Goal: Task Accomplishment & Management: Manage account settings

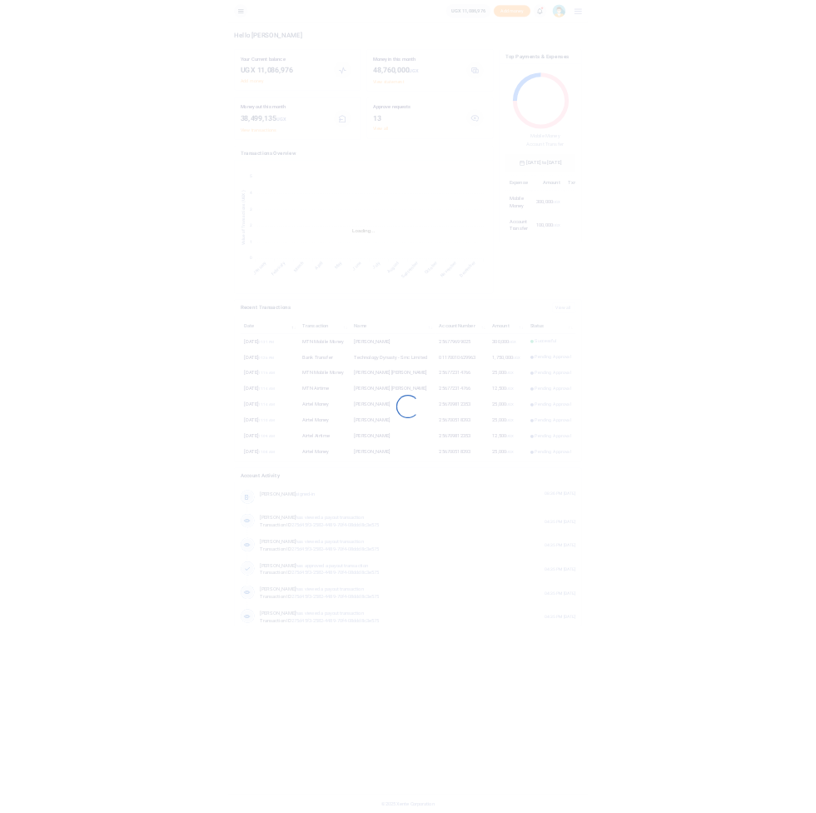
scroll to position [1, 0]
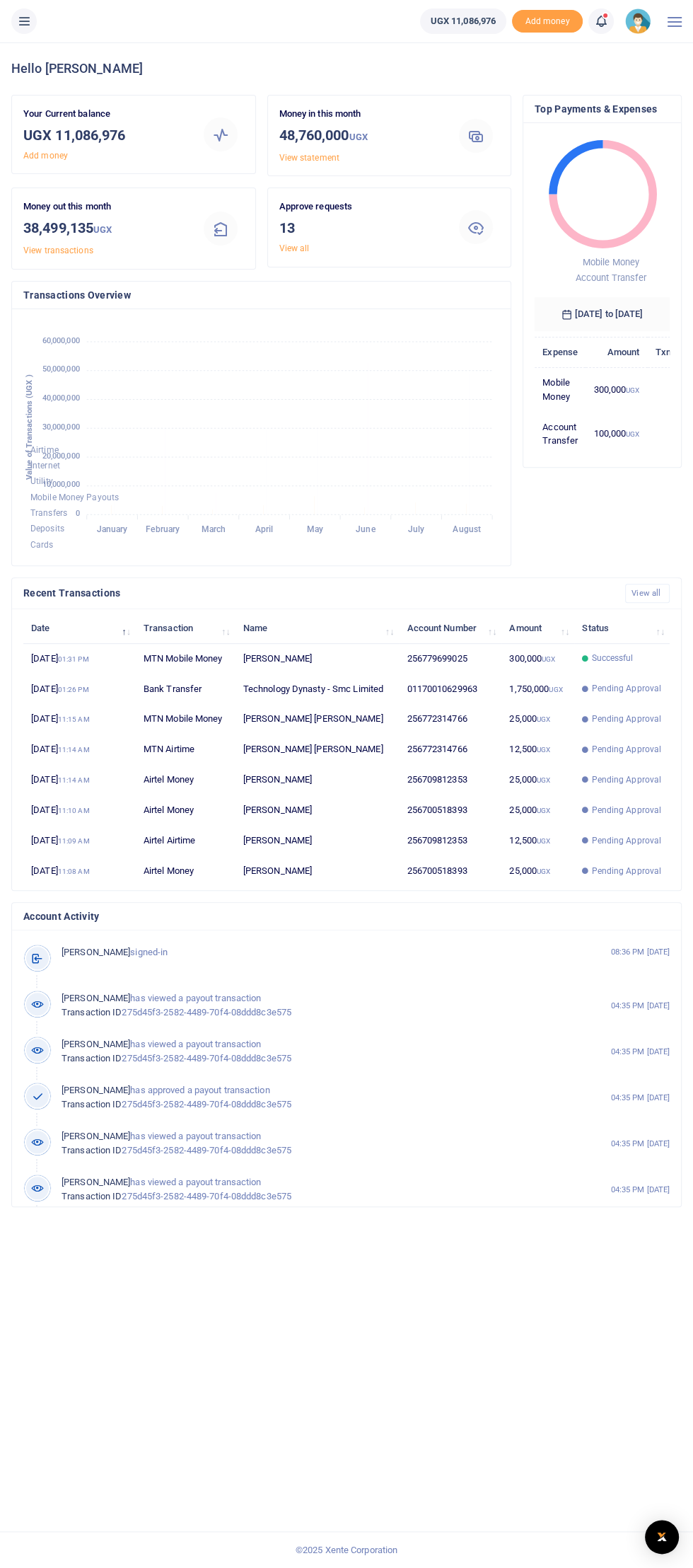
click at [29, 20] on icon at bounding box center [24, 21] width 14 height 15
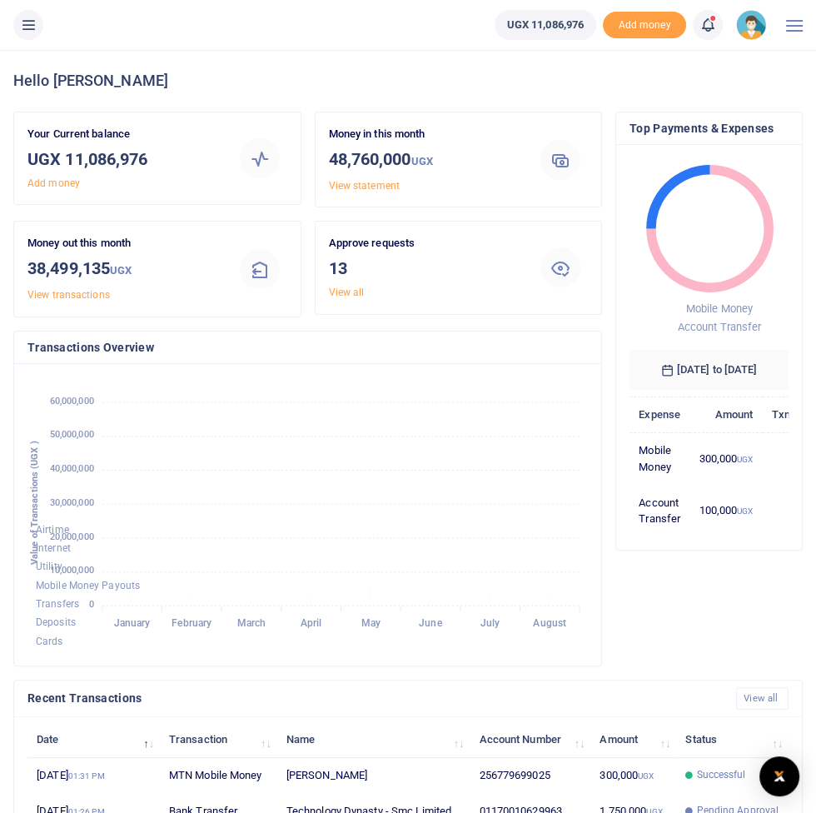
click at [27, 38] on button at bounding box center [28, 25] width 30 height 30
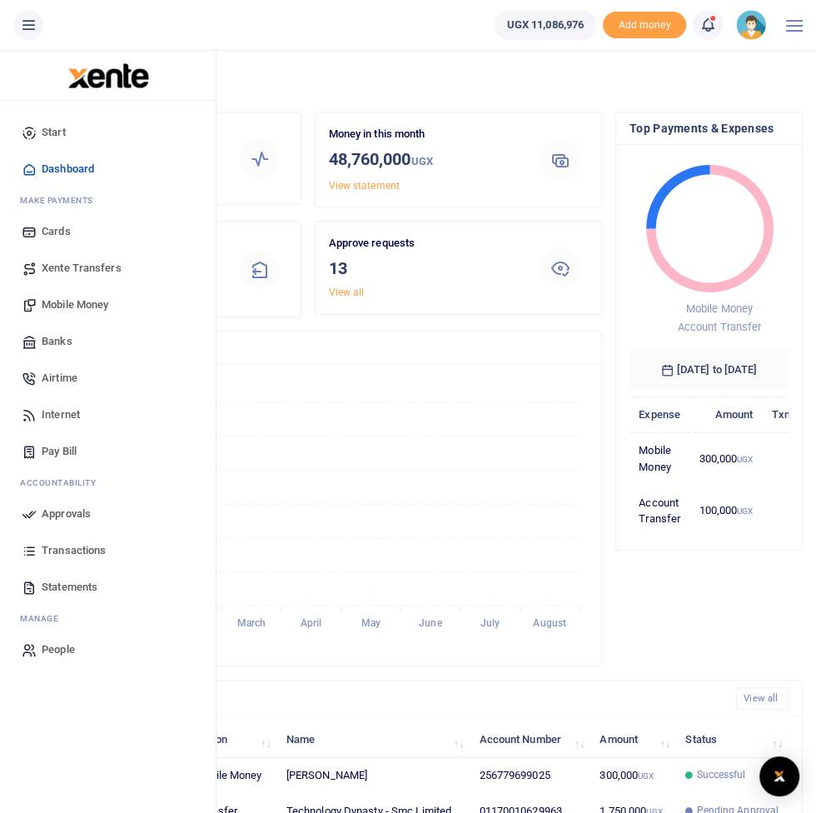
scroll to position [31, 0]
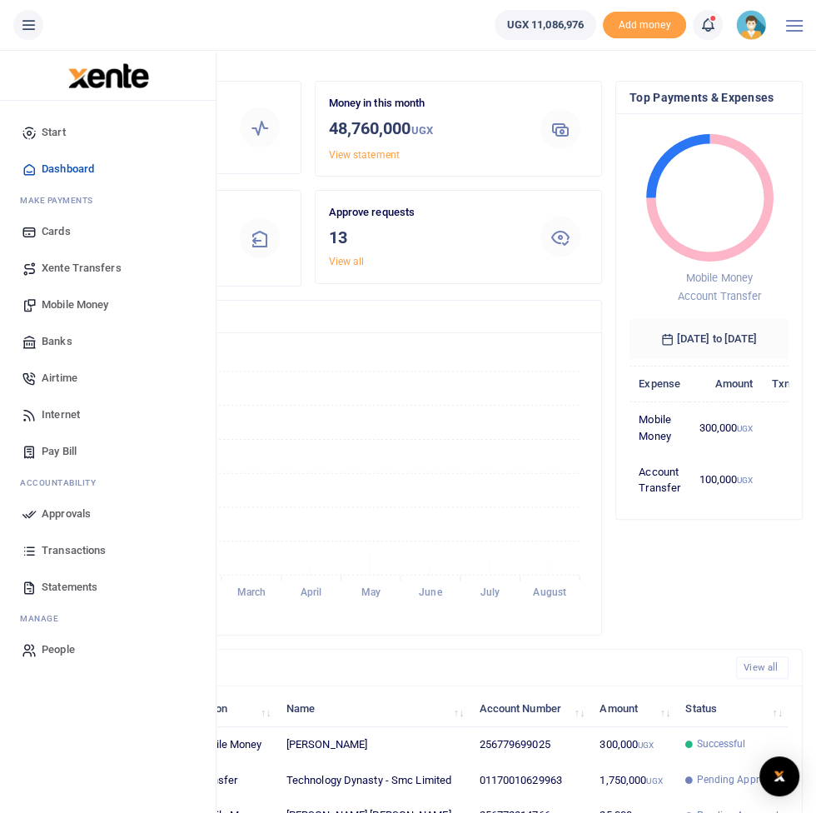
click at [67, 306] on span "Mobile Money" at bounding box center [75, 305] width 67 height 17
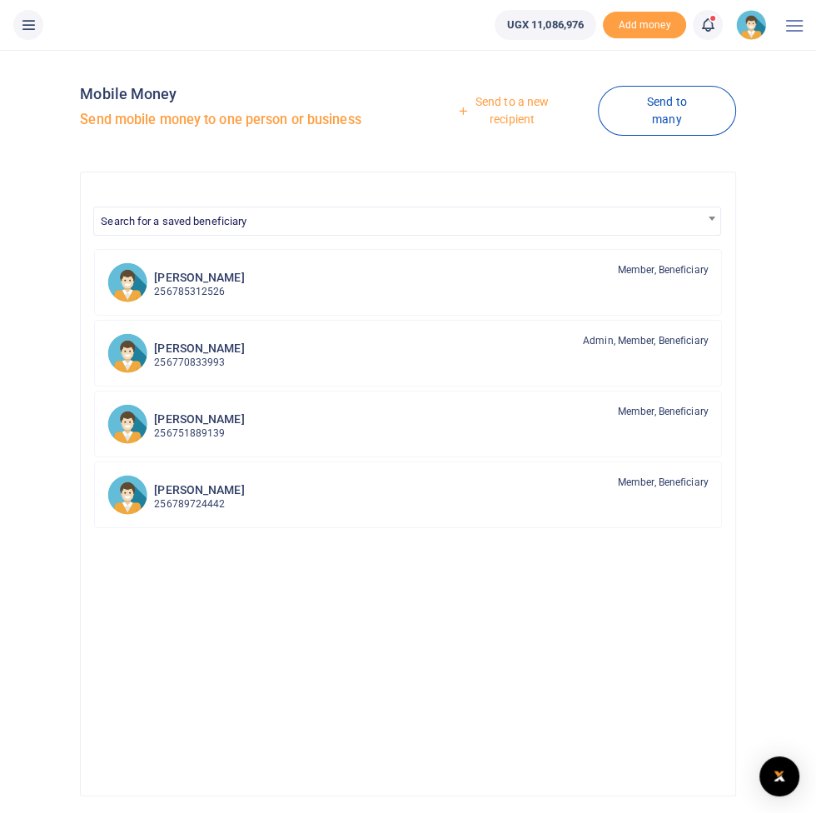
click at [509, 102] on link "Send to a new recipient" at bounding box center [506, 110] width 183 height 47
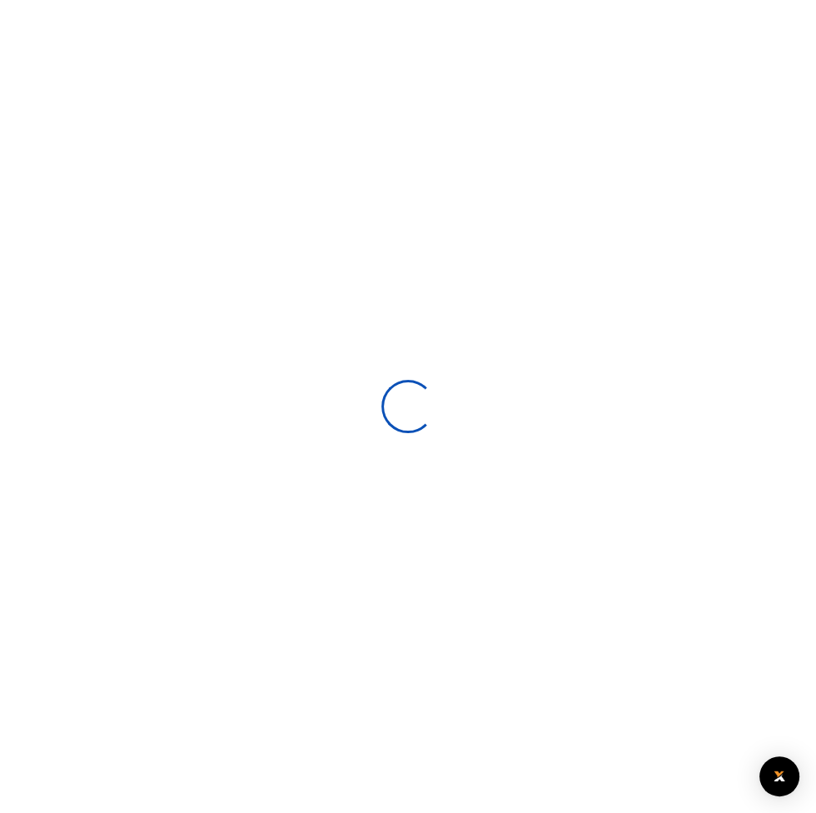
select select
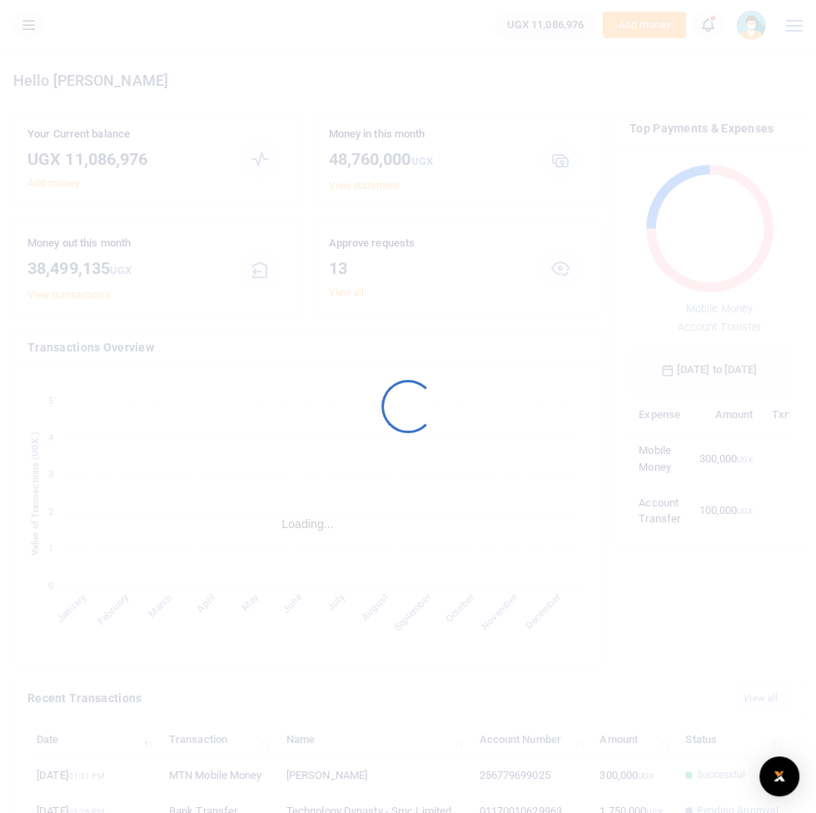
scroll to position [1, 0]
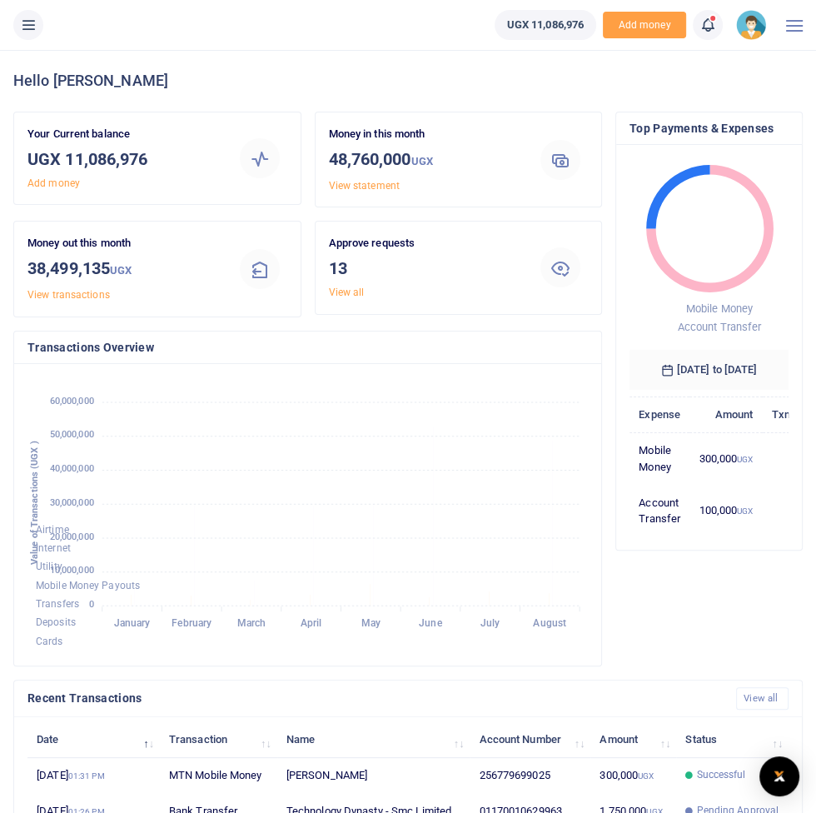
click at [28, 29] on icon at bounding box center [28, 25] width 17 height 18
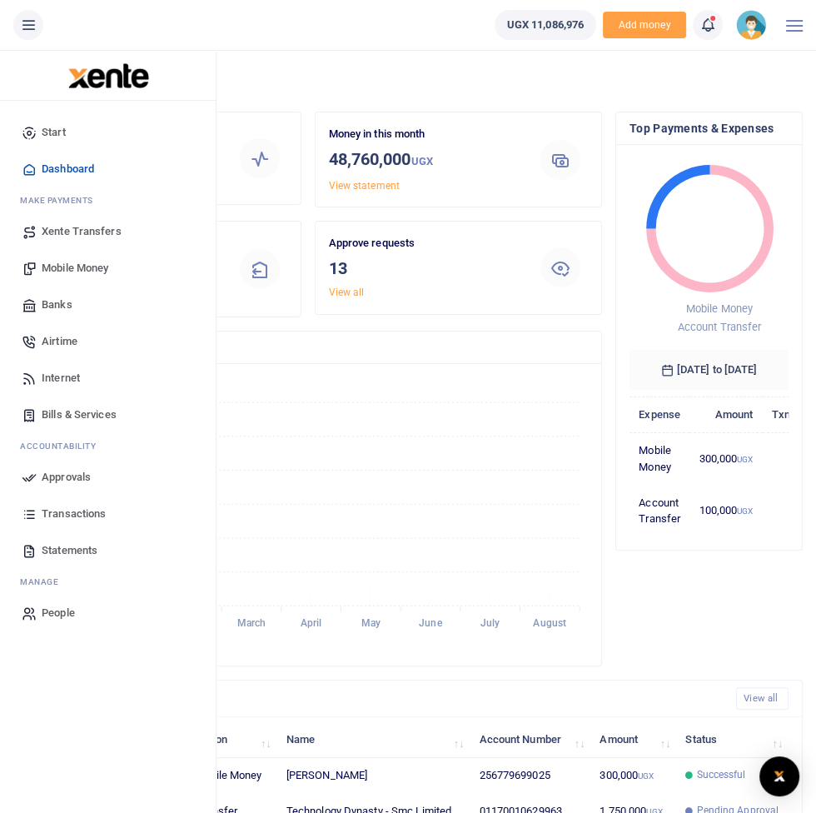
click at [65, 266] on span "Mobile Money" at bounding box center [75, 268] width 67 height 17
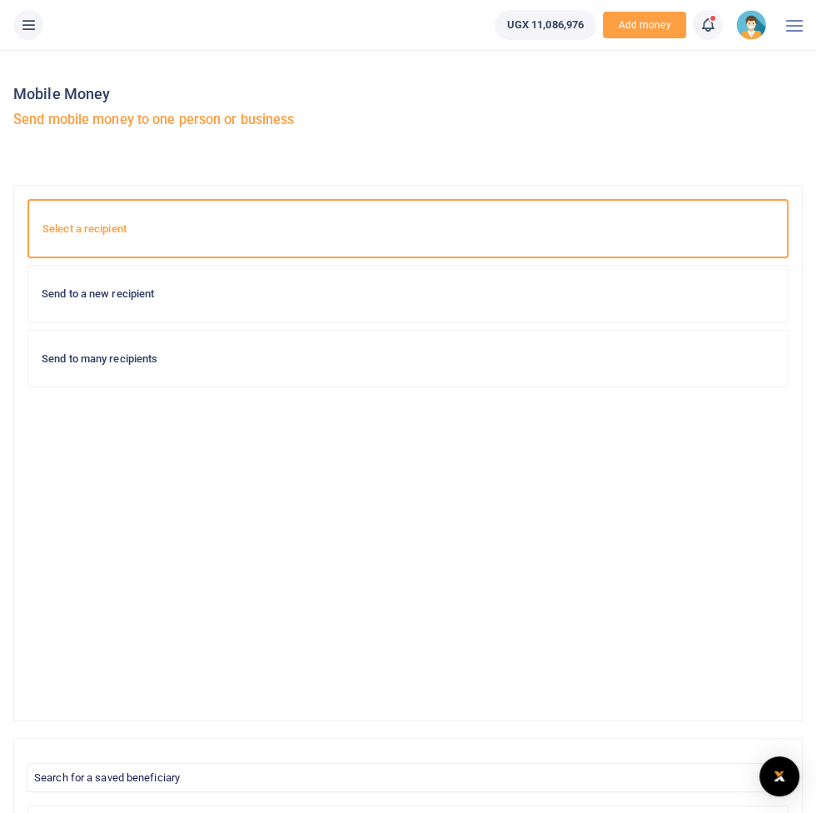
click at [79, 298] on h6 "Send to a new recipient" at bounding box center [408, 293] width 733 height 13
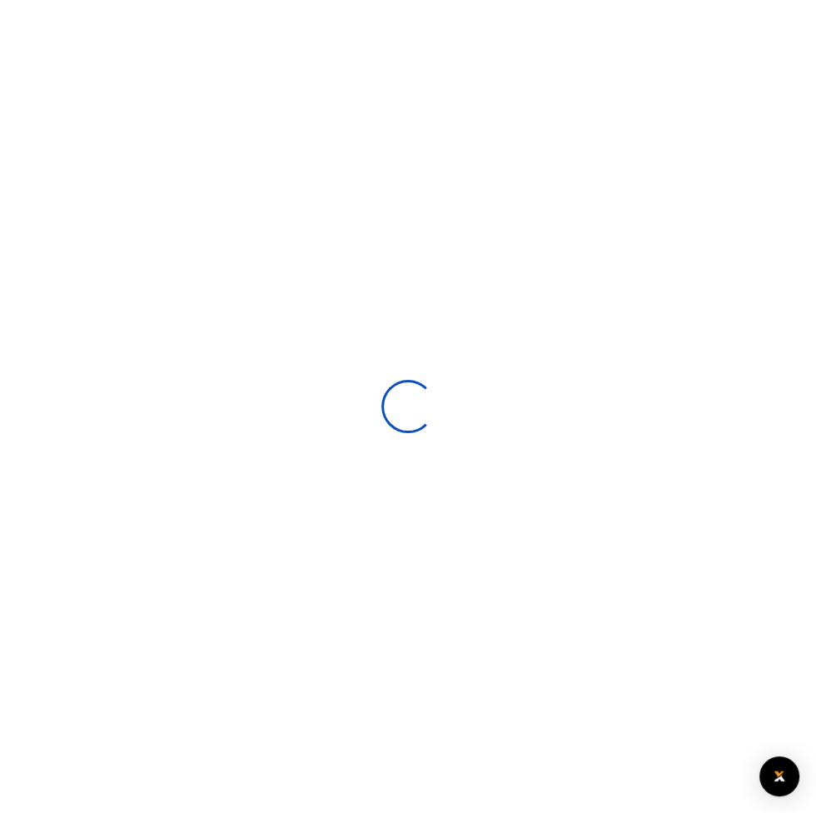
select select
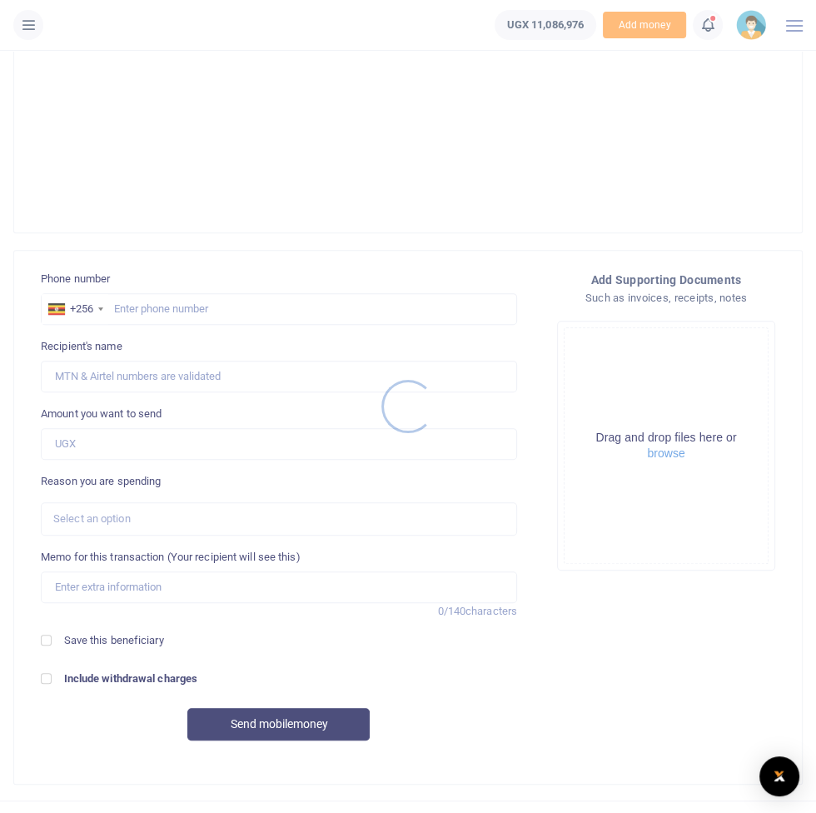
scroll to position [478, 0]
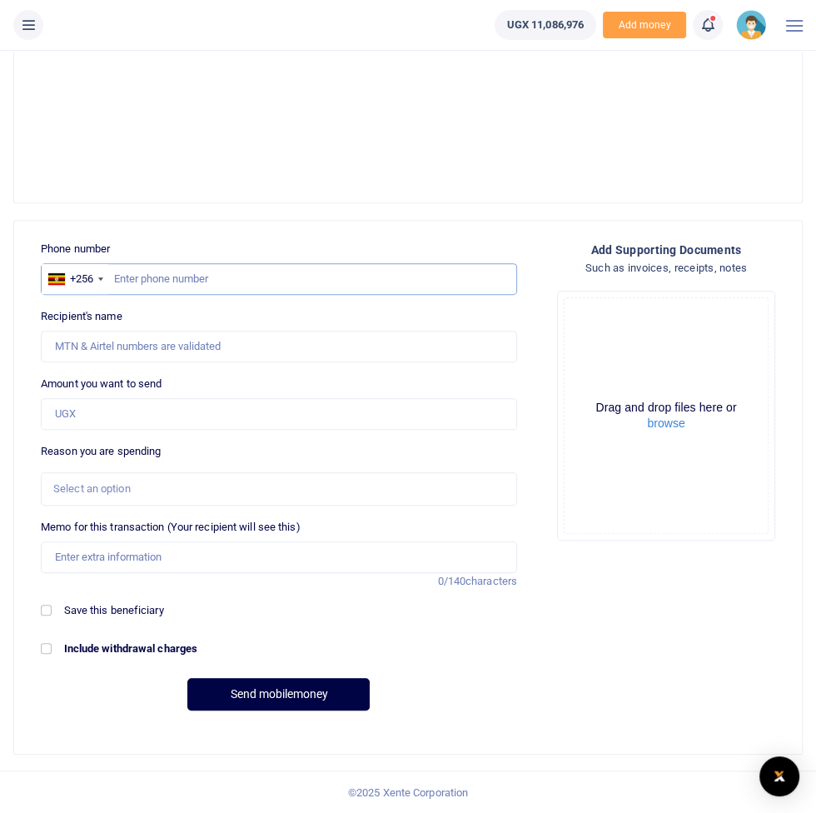
click at [208, 283] on input "text" at bounding box center [279, 279] width 476 height 32
type input "773433026"
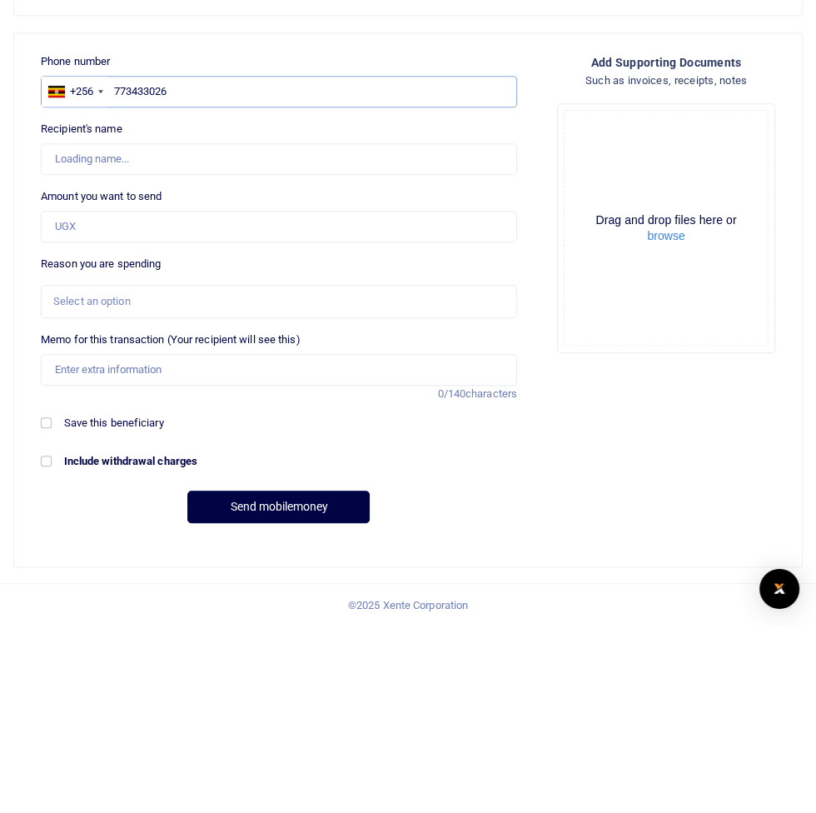
type input "Francis Nkurunungi"
type input "773433026"
click at [107, 416] on input "Amount you want to send" at bounding box center [279, 414] width 476 height 32
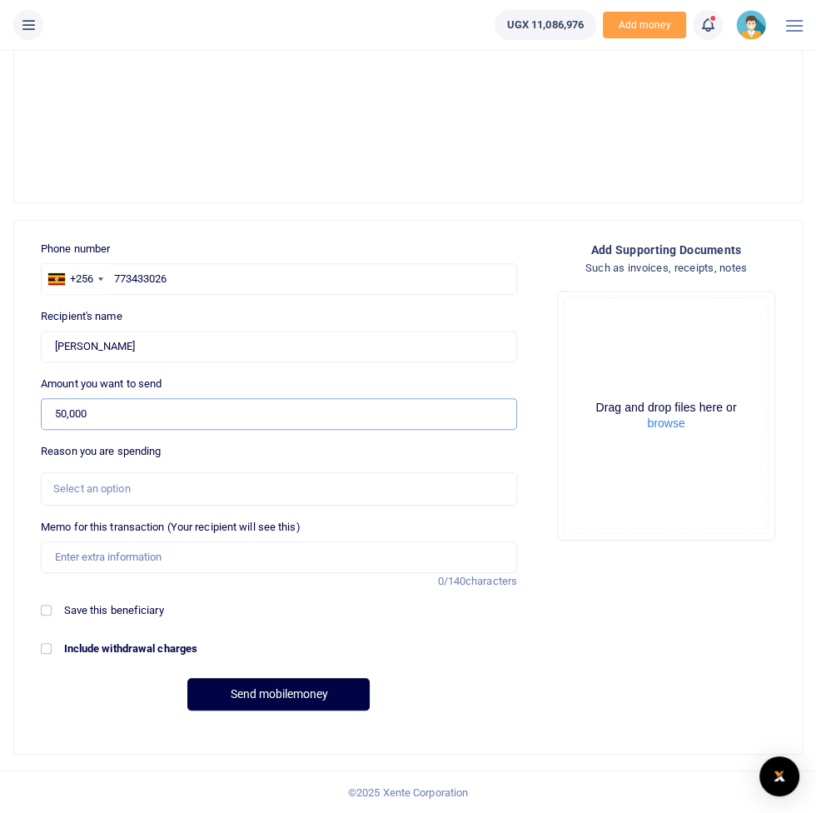
click at [157, 421] on input "50,000" at bounding box center [279, 414] width 476 height 32
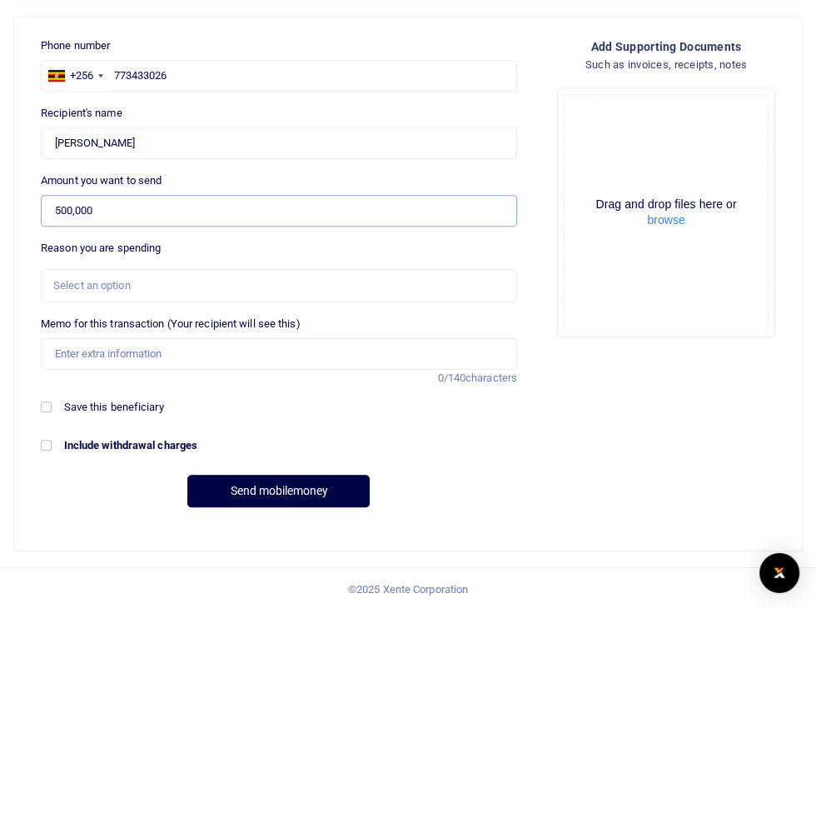
type input "500,000"
click at [86, 489] on div "Select an option" at bounding box center [273, 489] width 440 height 17
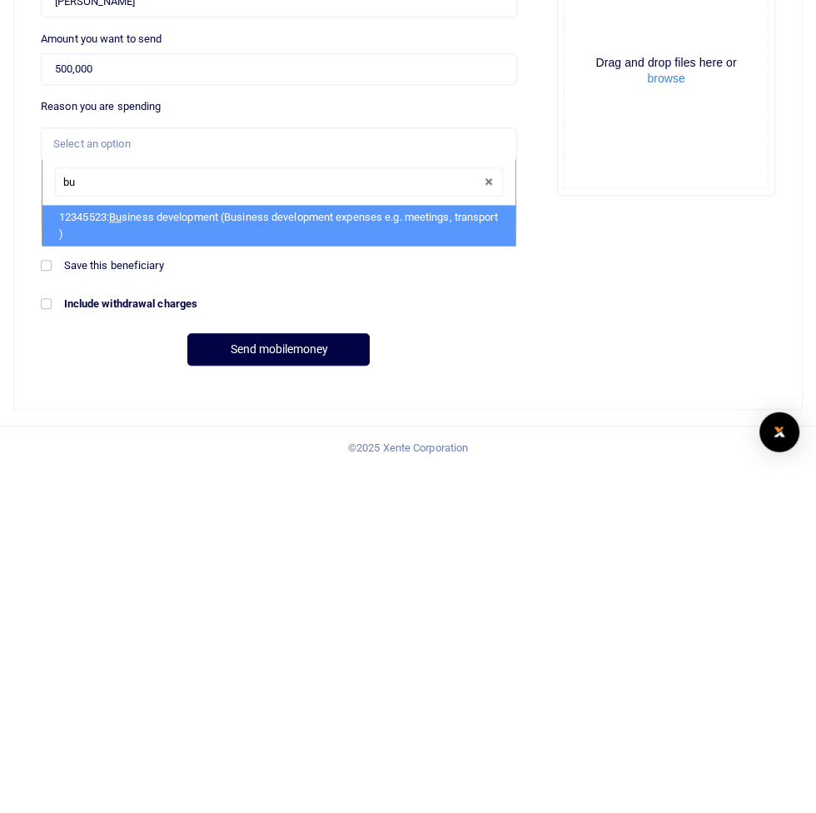
type input "bus"
click at [177, 571] on li "12345523: Bus iness development (Business development expenses e.g. meetings, t…" at bounding box center [278, 570] width 473 height 41
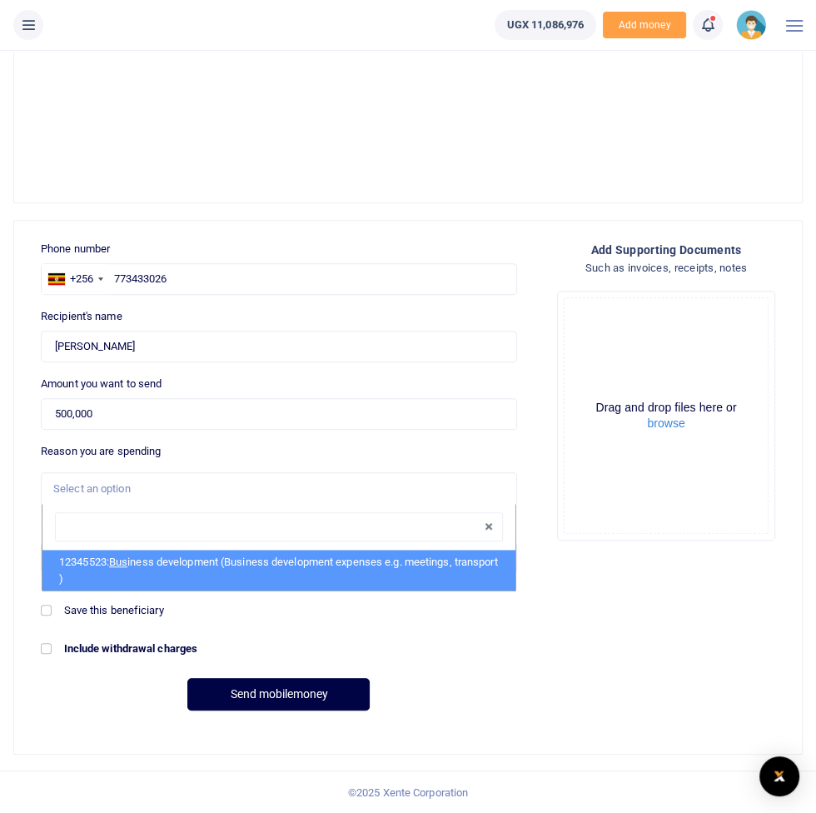
select select "15"
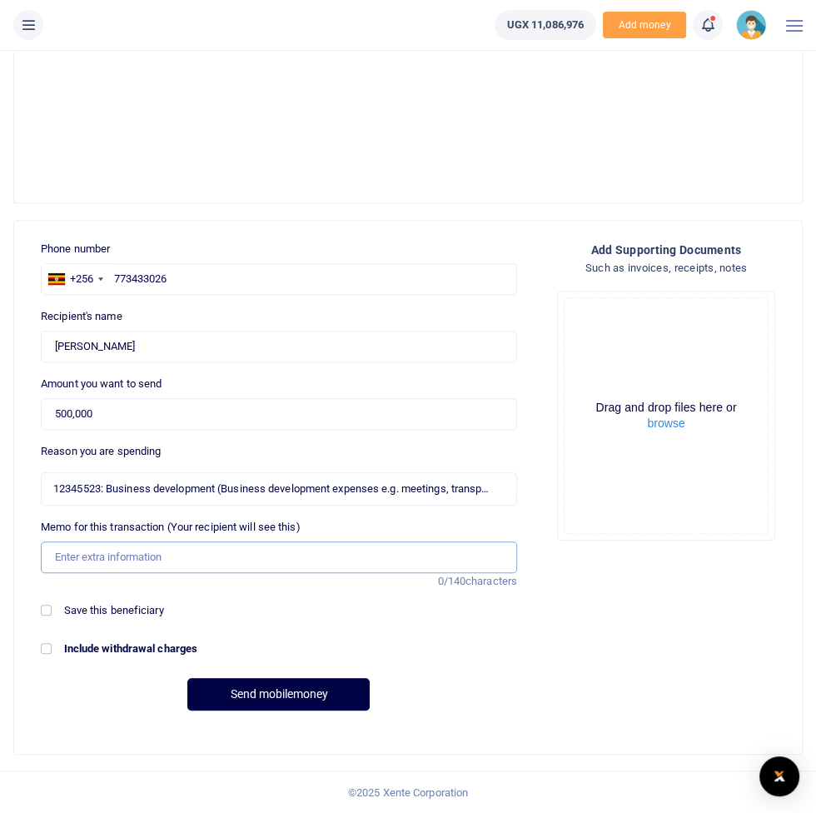
click at [124, 558] on input "Memo for this transaction (Your recipient will see this)" at bounding box center [279, 557] width 476 height 32
click at [243, 558] on input "Customer meetings facilitation" at bounding box center [279, 557] width 476 height 32
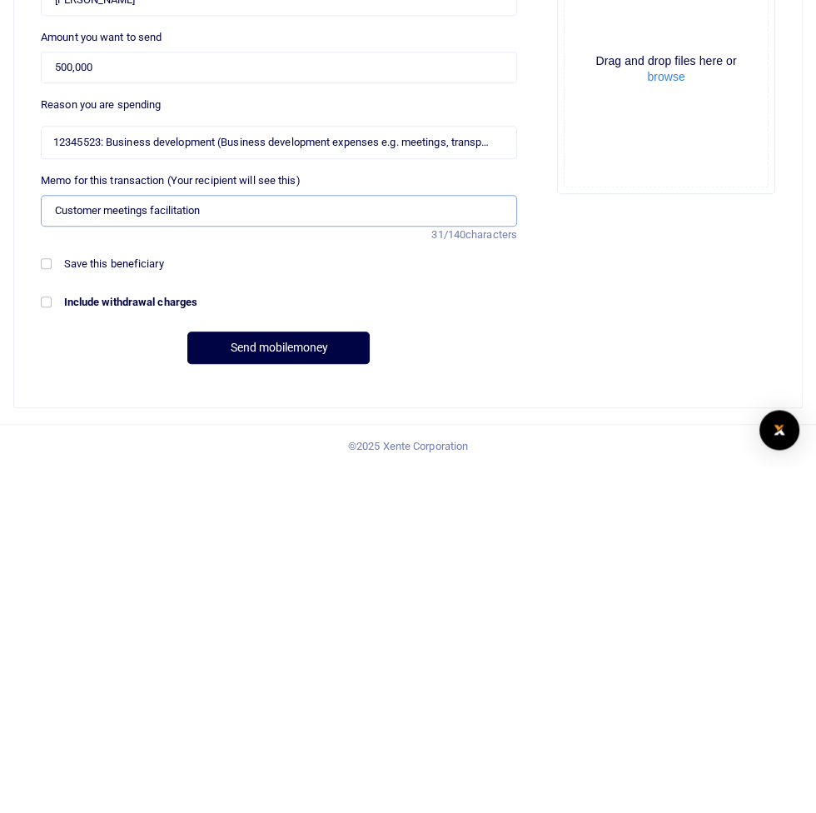
click at [77, 563] on input "Customer meetings facilitation" at bounding box center [279, 557] width 476 height 32
click at [126, 562] on input "Customer meetings facilitation" at bounding box center [279, 557] width 476 height 32
click at [92, 553] on input "Meetings facilitation" at bounding box center [279, 557] width 476 height 32
click at [102, 558] on input "Meetings facilitation" at bounding box center [279, 557] width 476 height 32
click at [210, 552] on input "Meeting facilitation" at bounding box center [279, 557] width 476 height 32
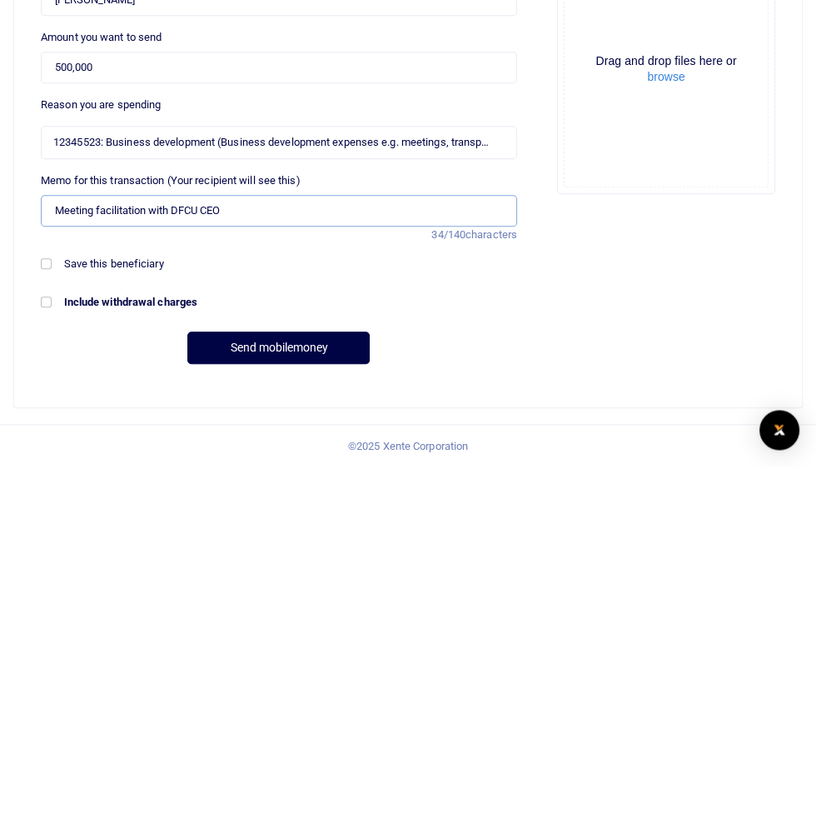
click at [125, 561] on input "Meeting facilitation with DFCU CEO" at bounding box center [279, 557] width 476 height 32
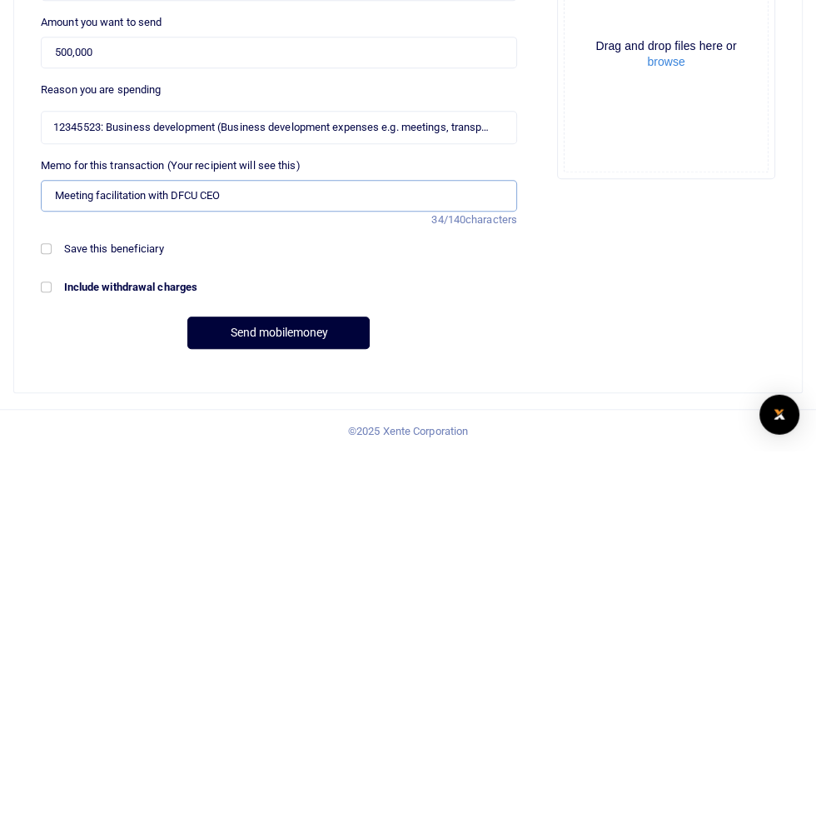
type input "Meeting facilitation with DFCU CEO"
click at [263, 696] on button "Send mobilemoney" at bounding box center [278, 694] width 182 height 32
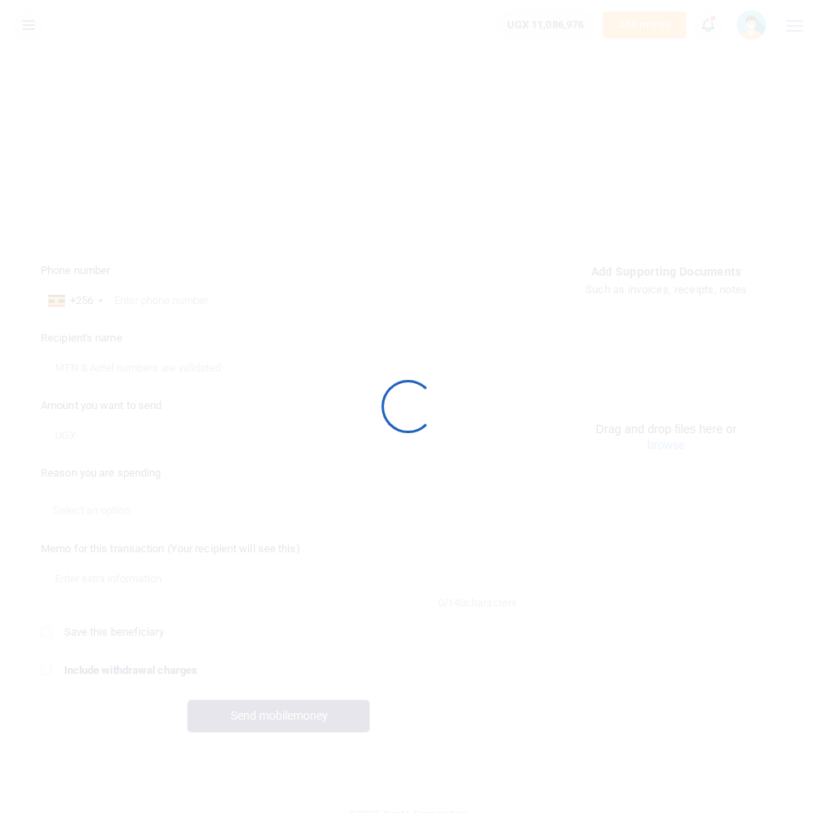
scroll to position [478, 0]
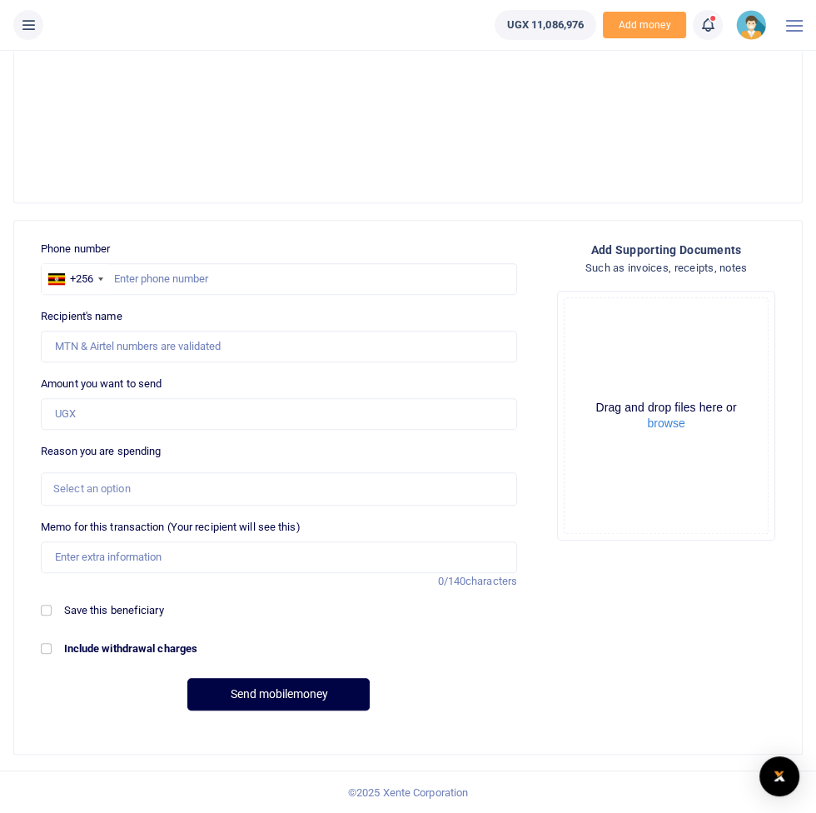
click at [22, 29] on icon at bounding box center [28, 25] width 17 height 18
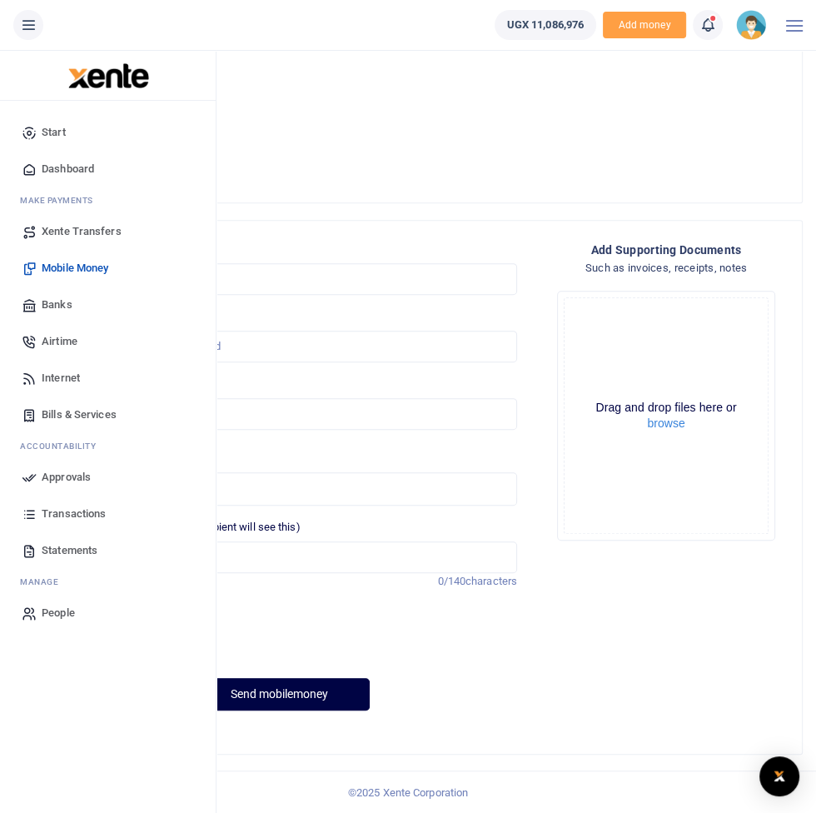
click at [62, 487] on link "Approvals" at bounding box center [107, 477] width 189 height 37
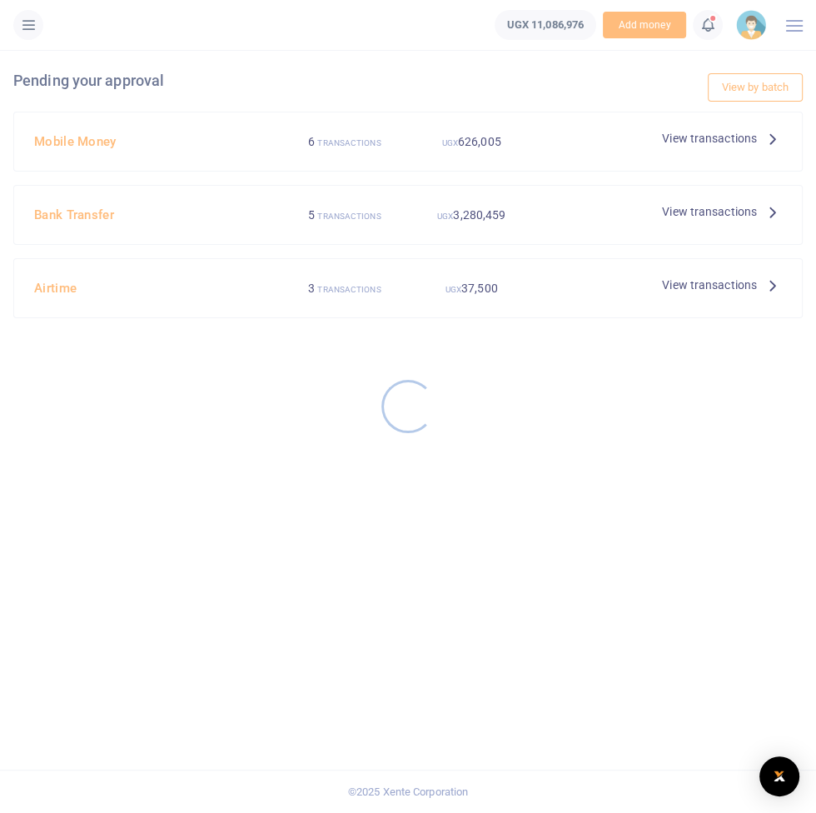
click at [754, 142] on div at bounding box center [408, 406] width 816 height 813
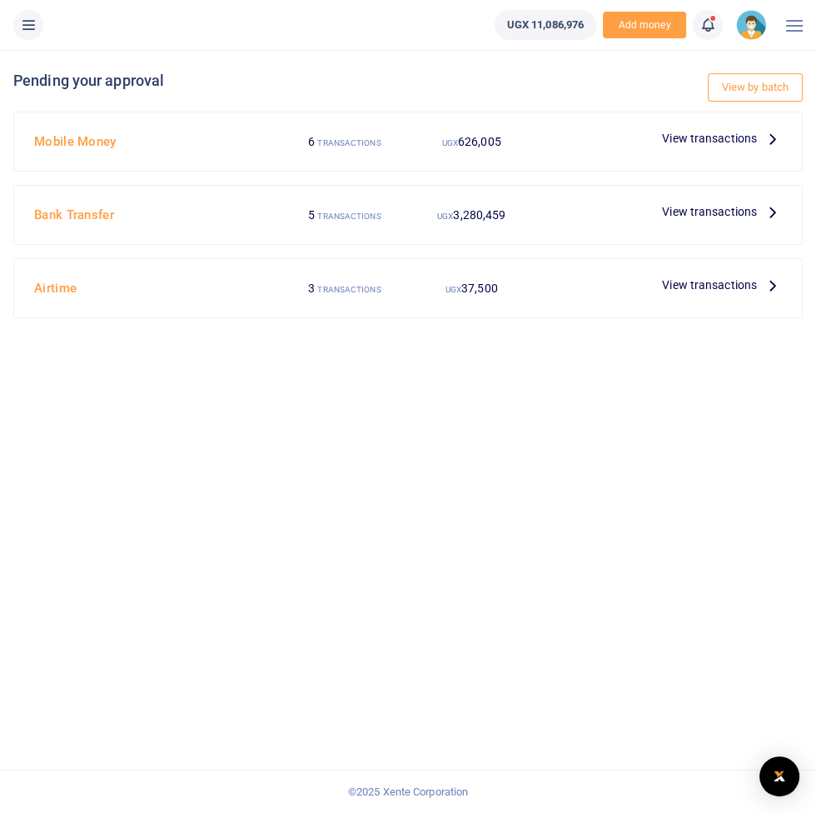
click at [732, 135] on span "View transactions" at bounding box center [709, 138] width 95 height 18
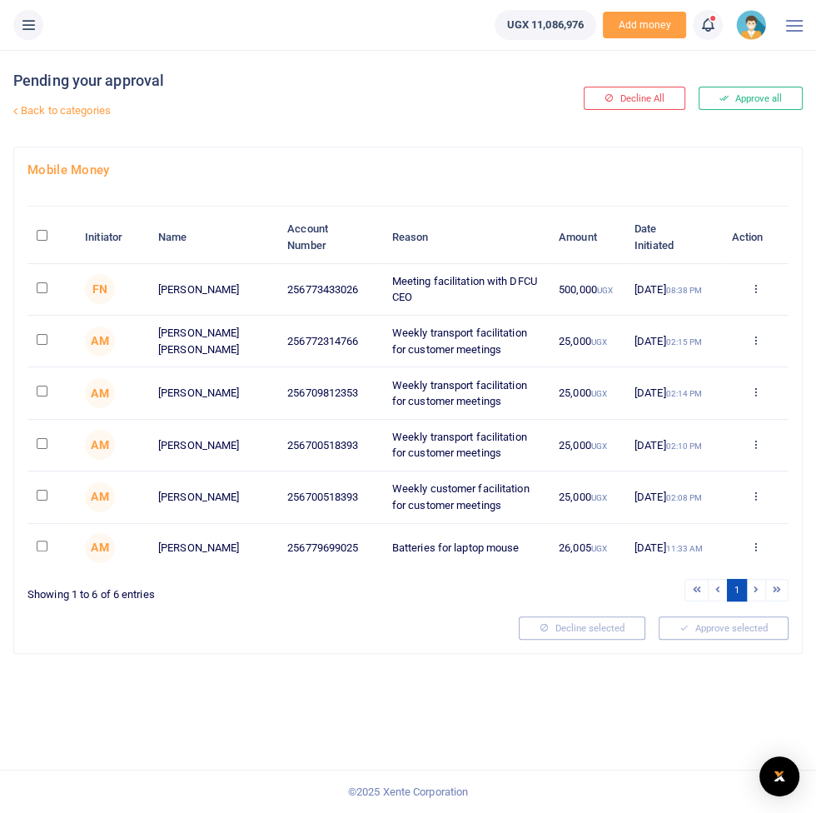
click at [42, 287] on input "checkbox" at bounding box center [42, 287] width 11 height 11
checkbox input "true"
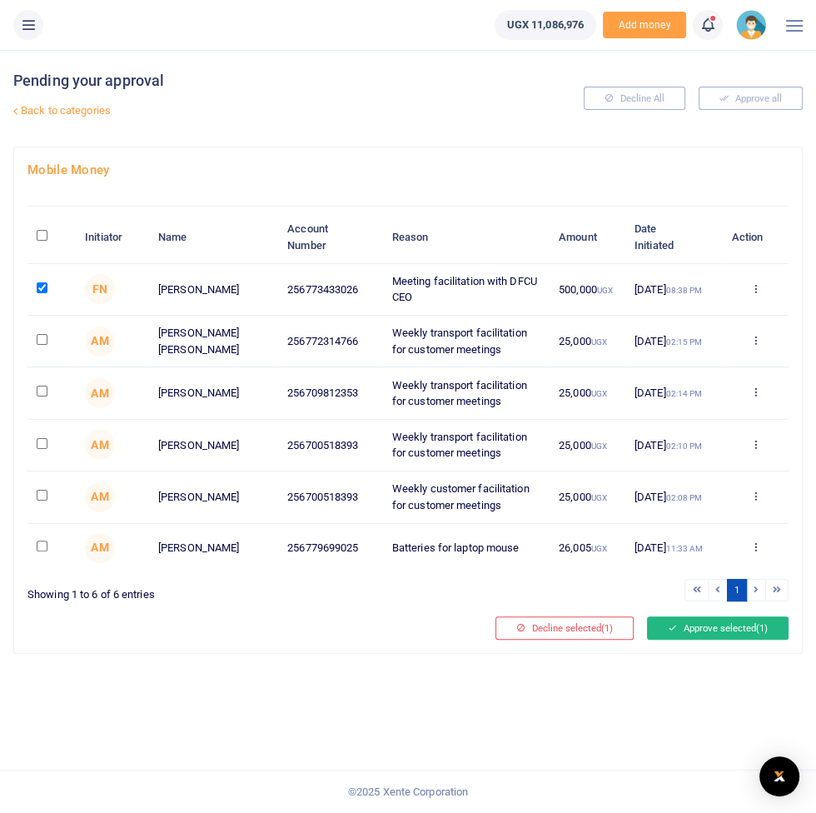
click at [727, 633] on button "Approve selected (1)" at bounding box center [718, 627] width 142 height 23
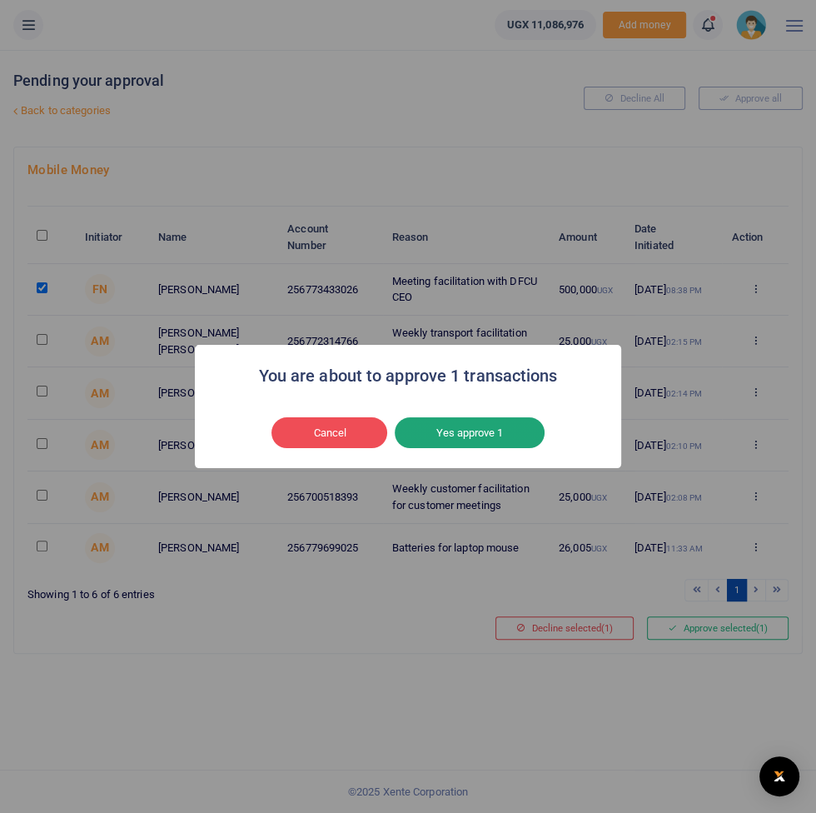
click at [491, 433] on button "Yes approve 1" at bounding box center [470, 433] width 150 height 32
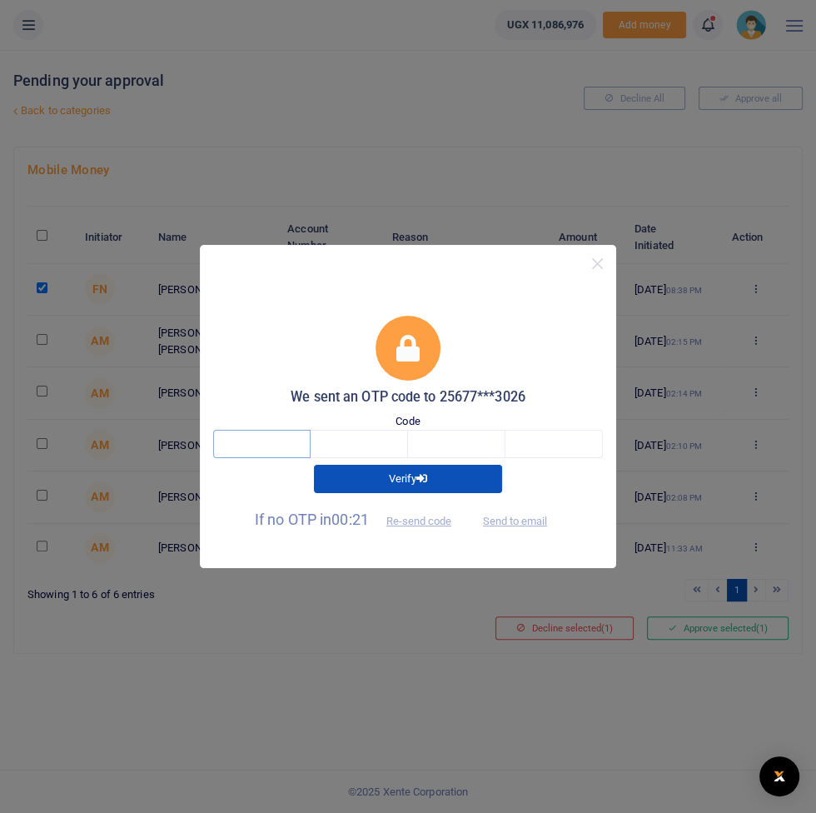
click at [273, 449] on input "text" at bounding box center [261, 444] width 97 height 28
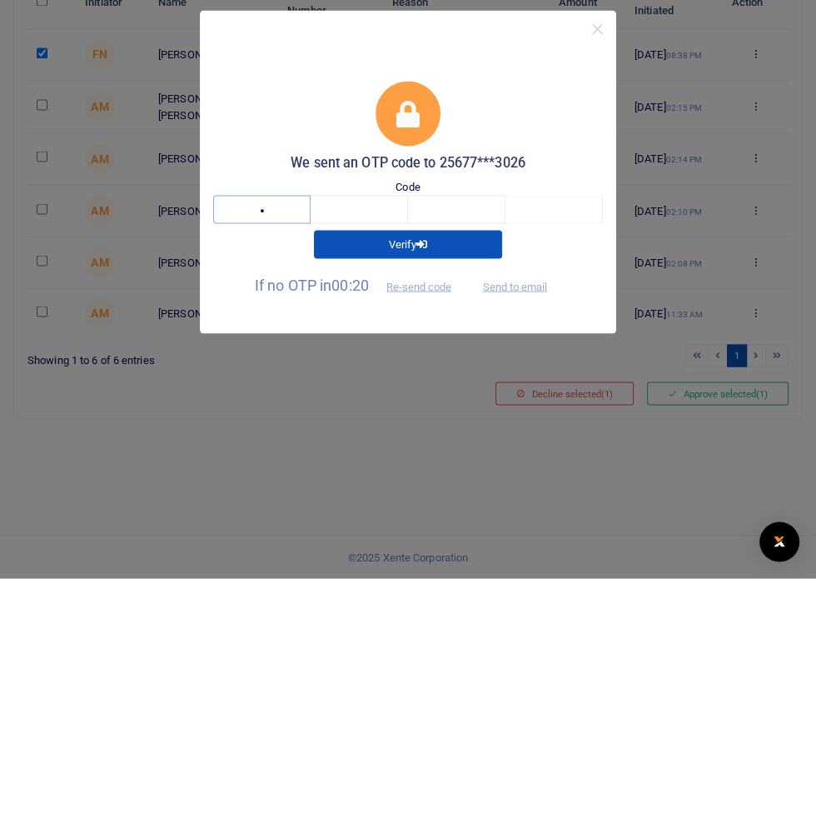
type input "5"
type input "4"
type input "3"
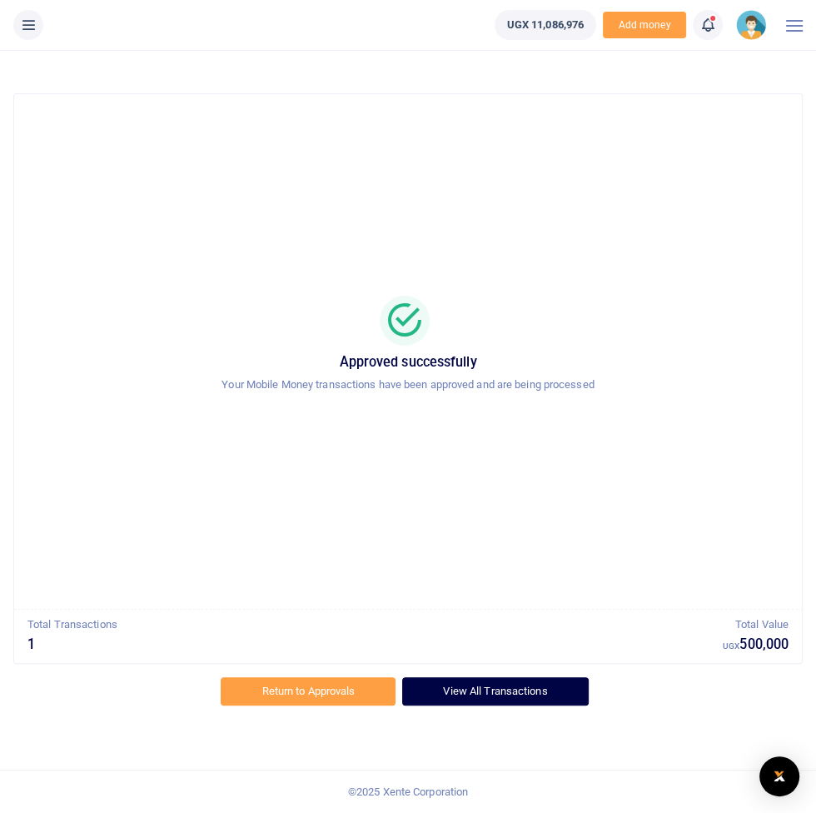
click at [536, 686] on link "View All Transactions" at bounding box center [495, 691] width 186 height 28
